Goal: Transaction & Acquisition: Purchase product/service

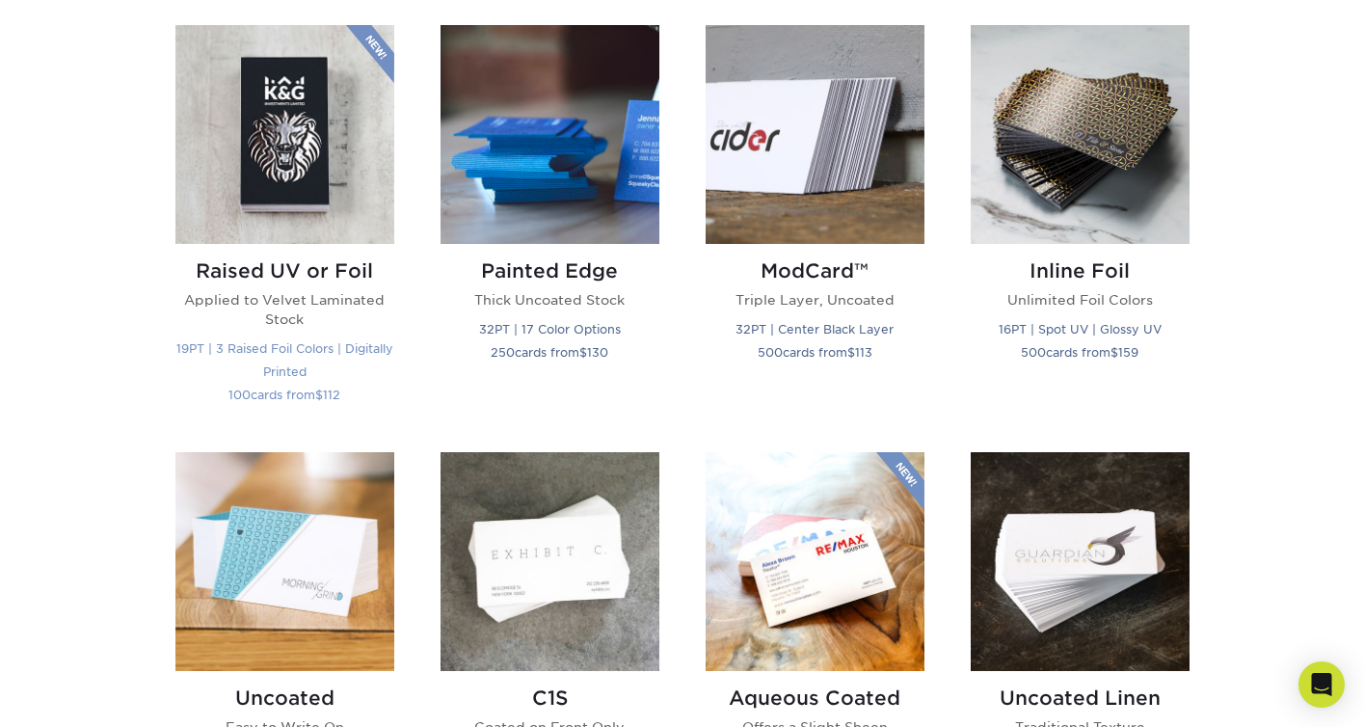
scroll to position [1325, 0]
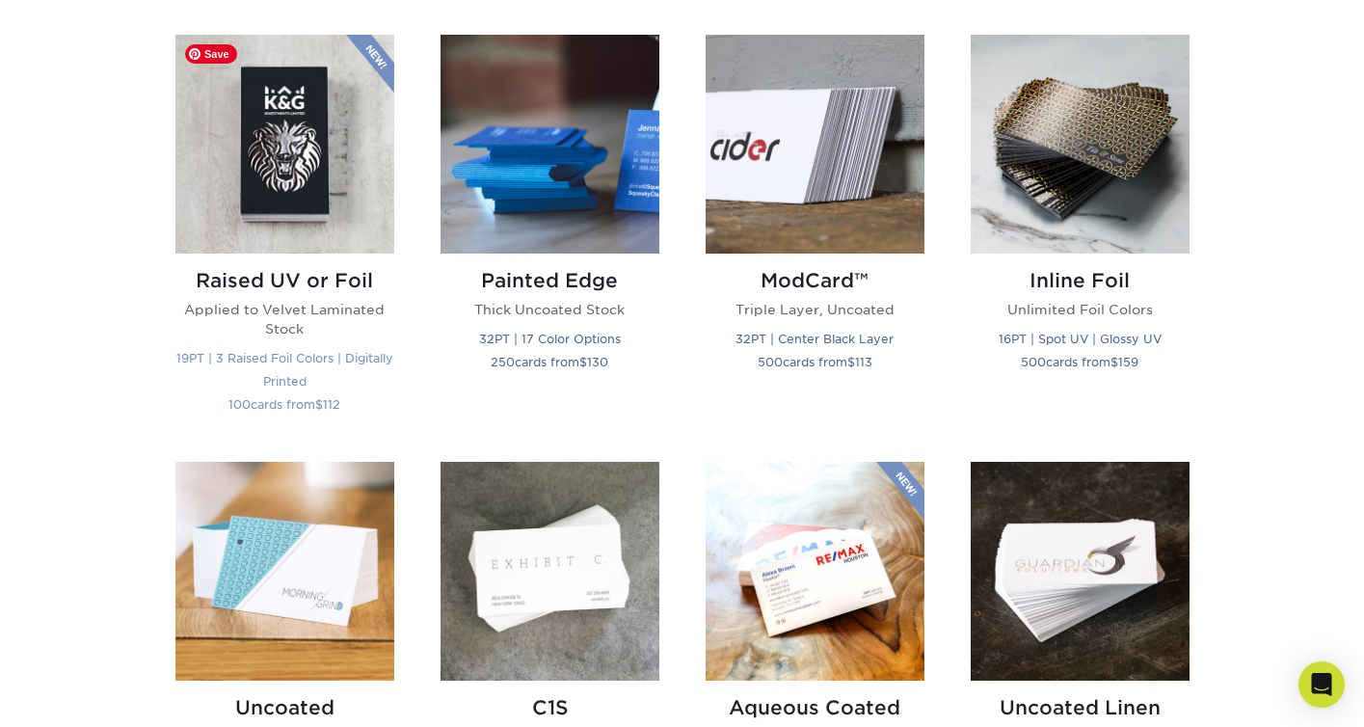
click at [278, 217] on img at bounding box center [284, 144] width 219 height 219
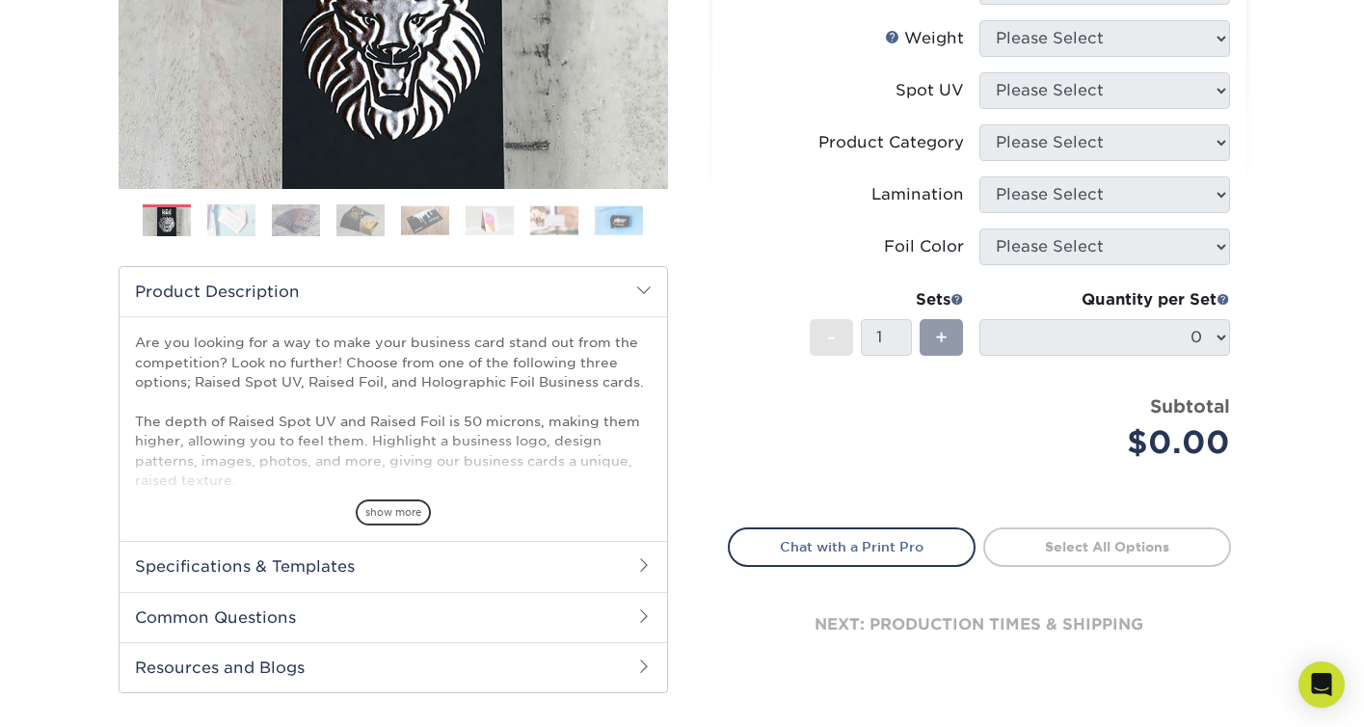
scroll to position [199, 0]
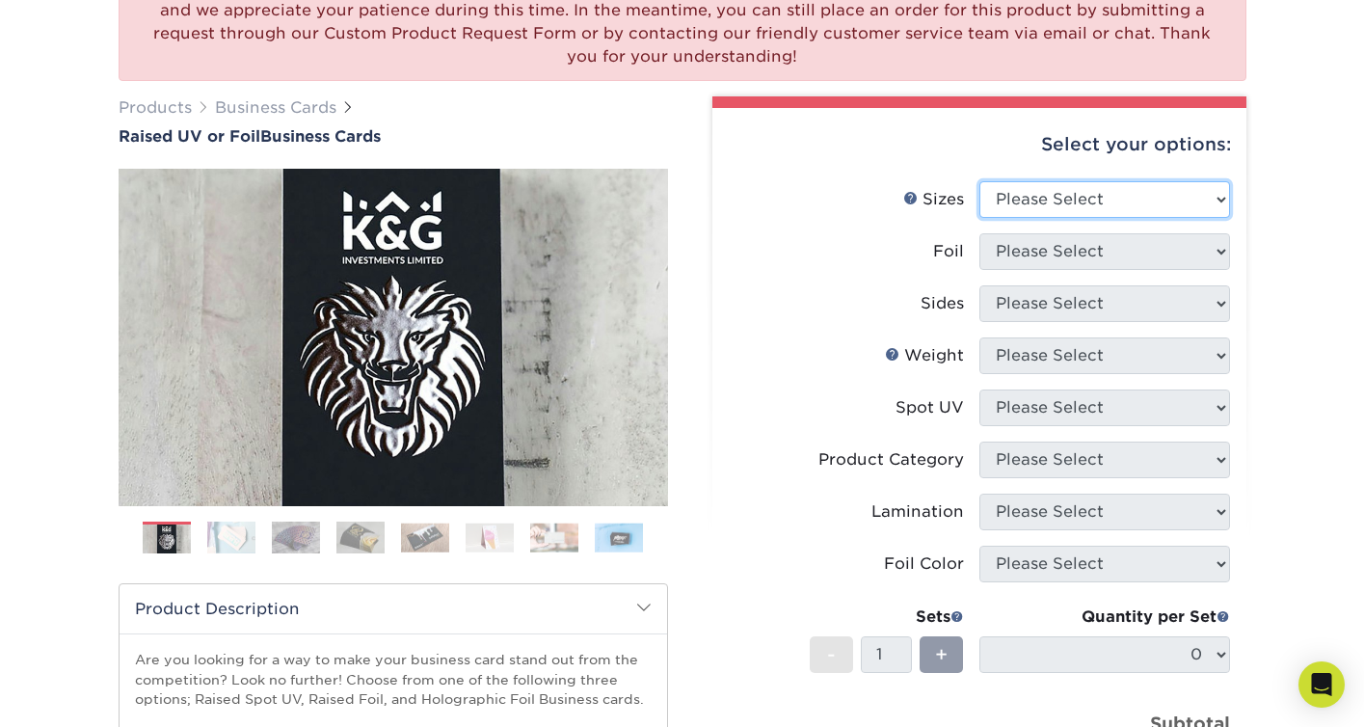
click at [1040, 204] on select "Please Select 2" x 3.5" - Standard" at bounding box center [1104, 199] width 251 height 37
select select "2.00x3.50"
click at [979, 181] on select "Please Select 2" x 3.5" - Standard" at bounding box center [1104, 199] width 251 height 37
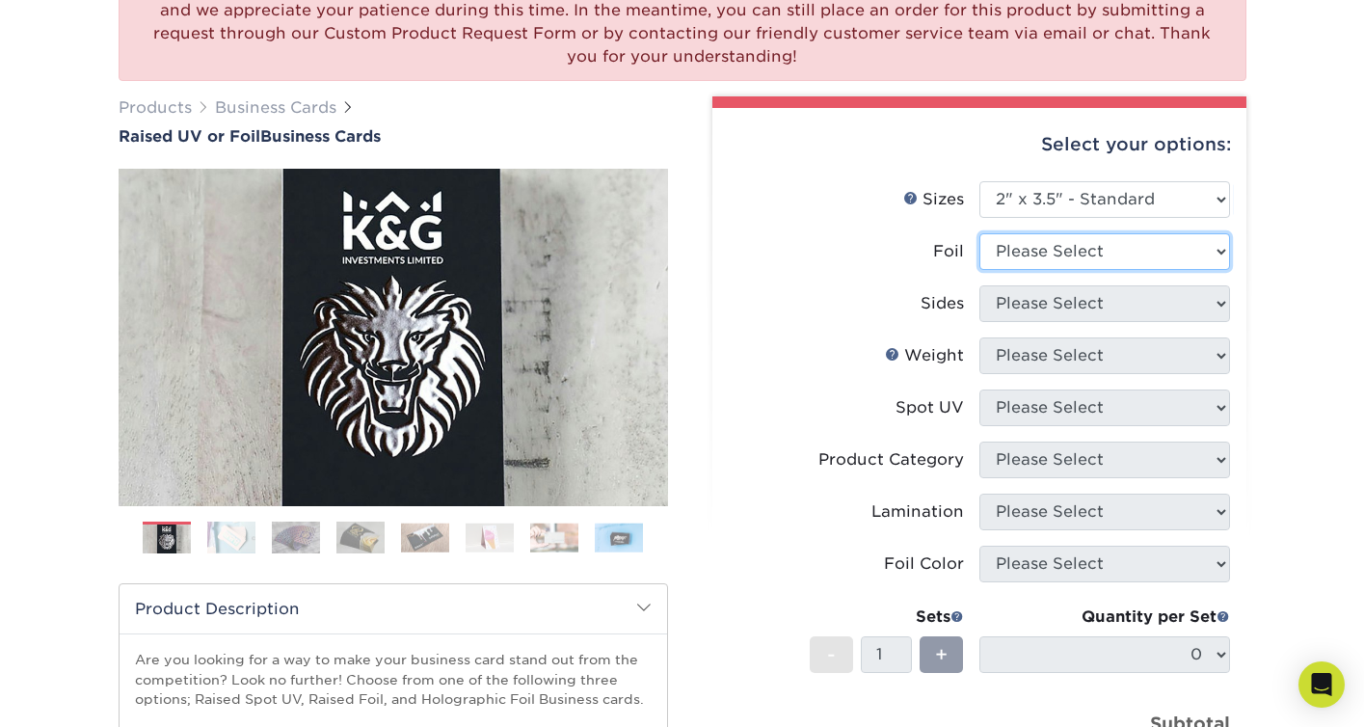
click at [1038, 251] on select "Please Select No Yes" at bounding box center [1104, 251] width 251 height 37
click at [979, 233] on select "Please Select No Yes" at bounding box center [1104, 251] width 251 height 37
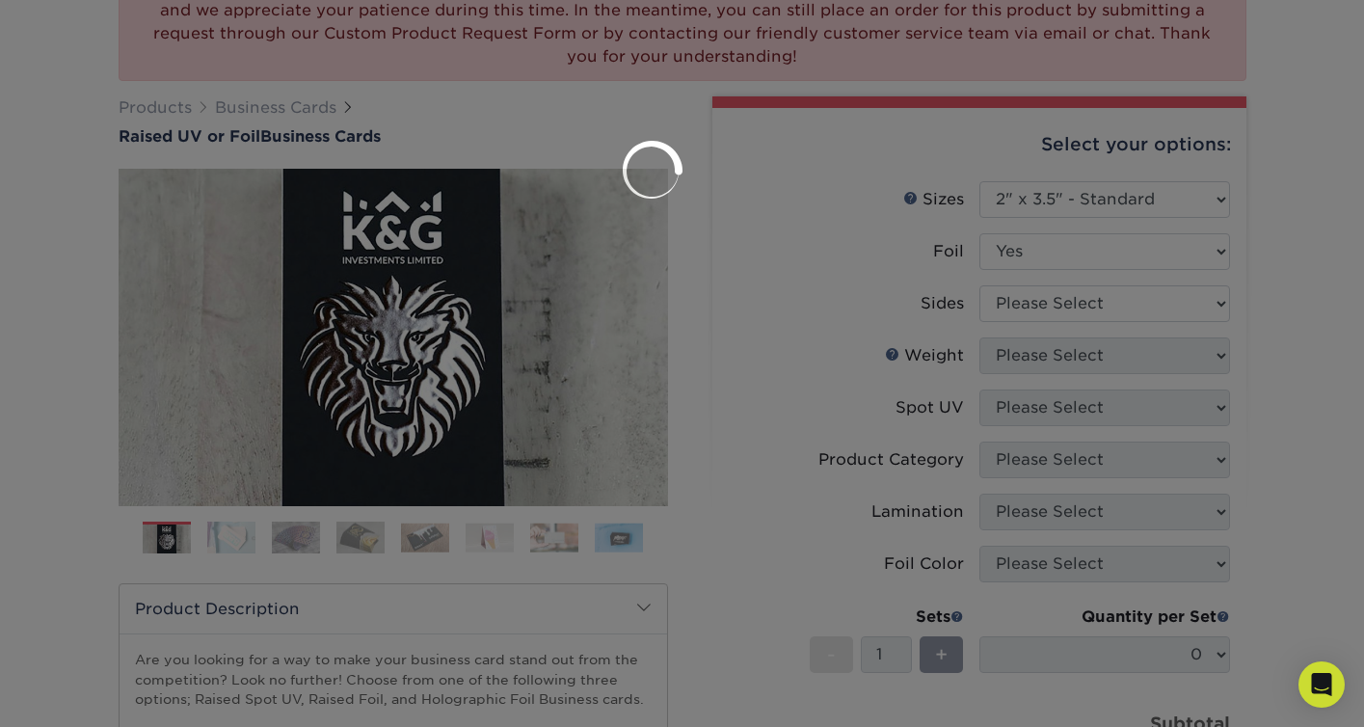
click at [1030, 314] on div at bounding box center [682, 363] width 1364 height 727
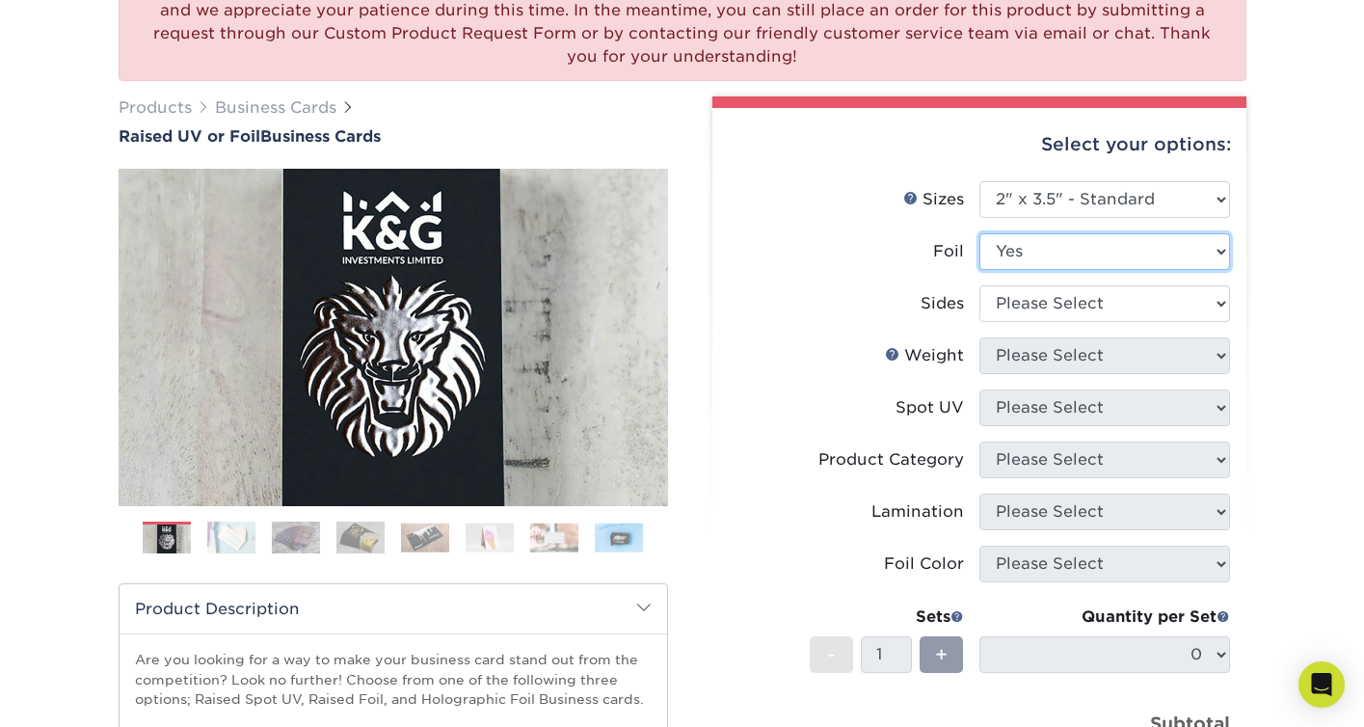
click at [1030, 266] on select "Please Select No Yes" at bounding box center [1104, 251] width 251 height 37
click at [979, 233] on select "Please Select No Yes" at bounding box center [1104, 251] width 251 height 37
click at [1026, 256] on select "Please Select No Yes" at bounding box center [1104, 251] width 251 height 37
select select "1"
click at [979, 233] on select "Please Select No Yes" at bounding box center [1104, 251] width 251 height 37
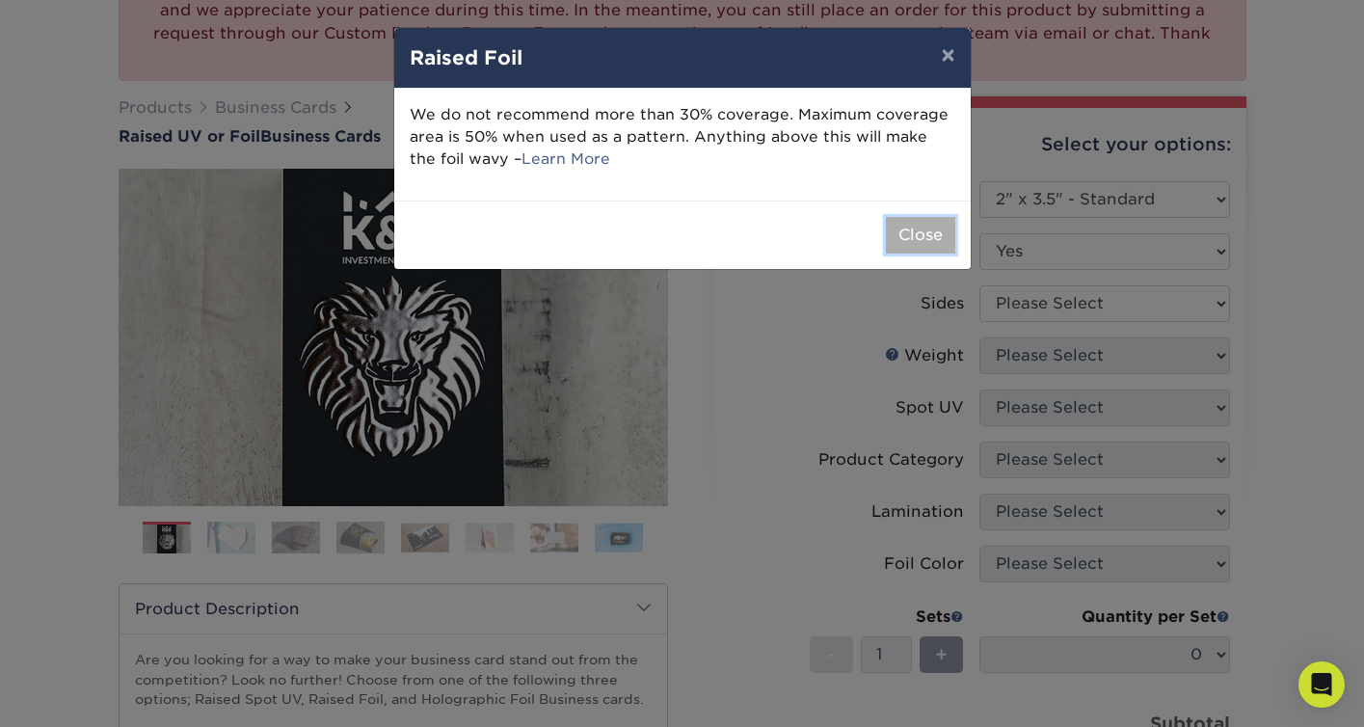
click at [919, 234] on button "Close" at bounding box center [920, 235] width 69 height 37
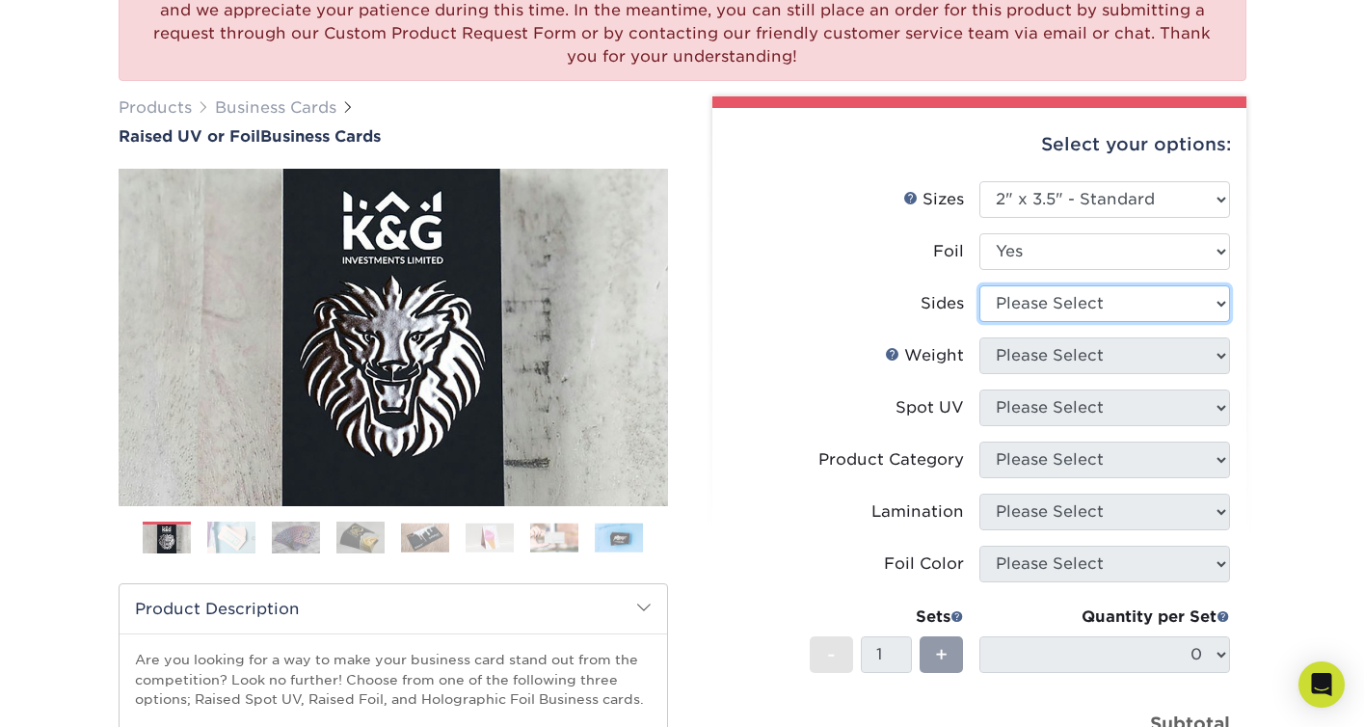
click at [1080, 299] on select "Please Select Print Both Sides - Foil Both Sides Print Both Sides - Foil Front …" at bounding box center [1104, 303] width 251 height 37
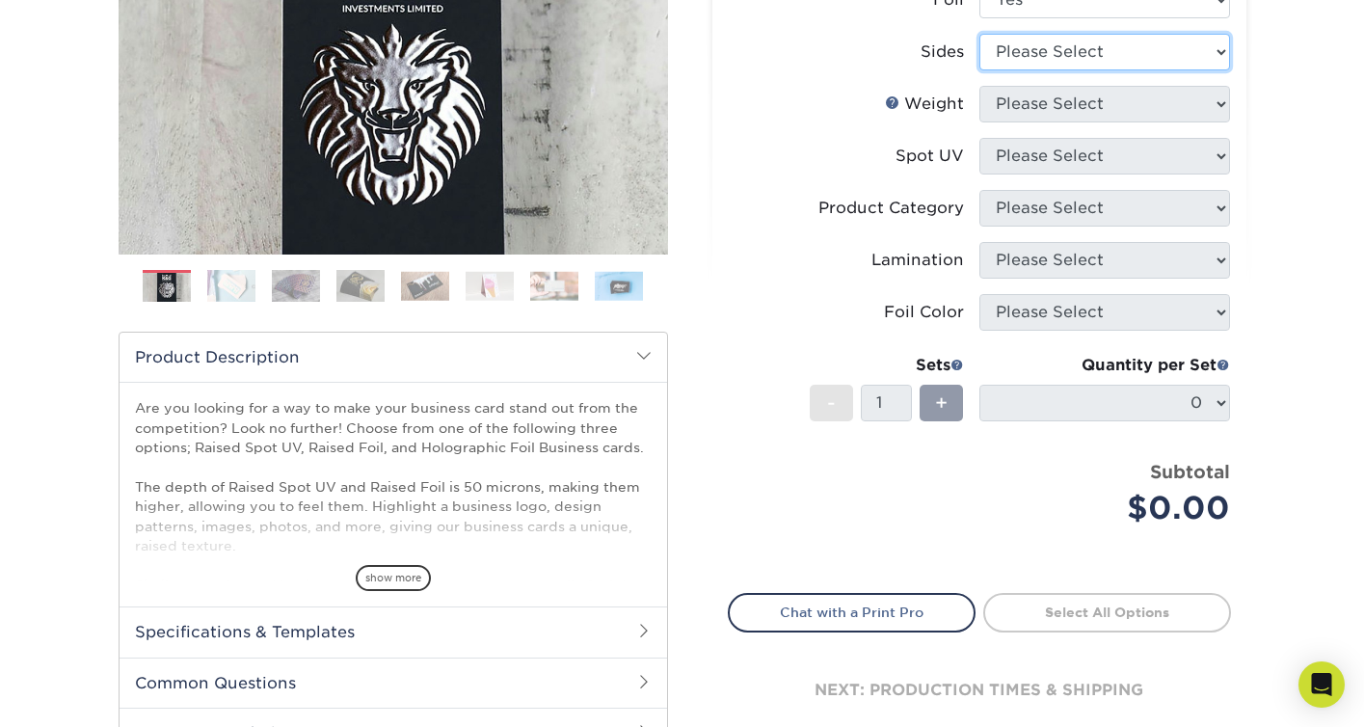
scroll to position [955, 0]
